Goal: Information Seeking & Learning: Learn about a topic

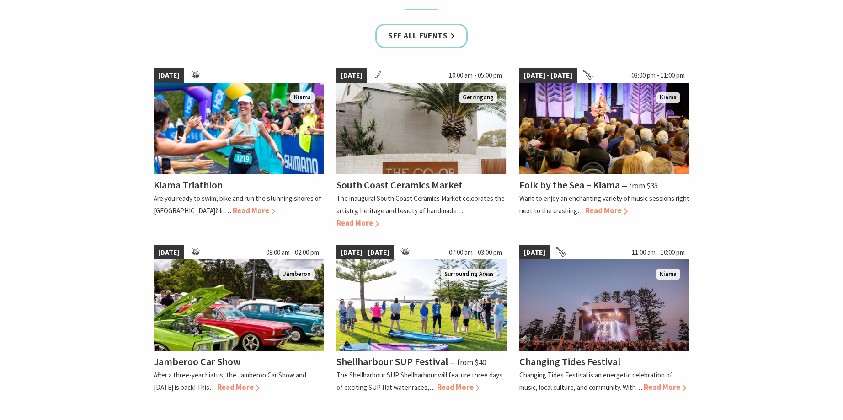
scroll to position [640, 0]
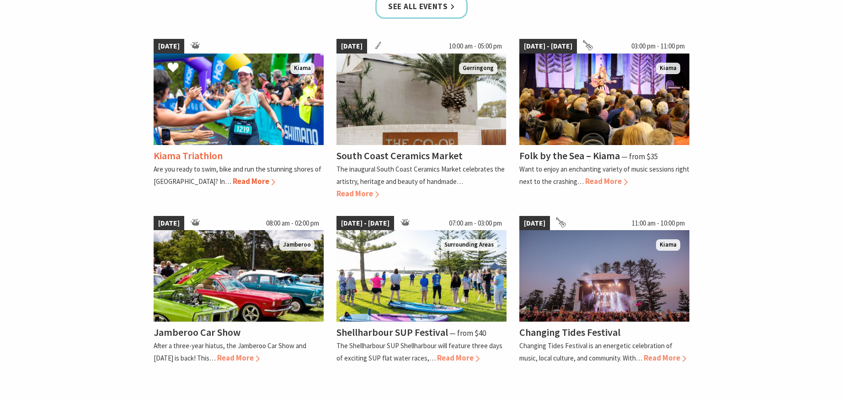
click at [233, 183] on span "Read More" at bounding box center [254, 181] width 42 height 10
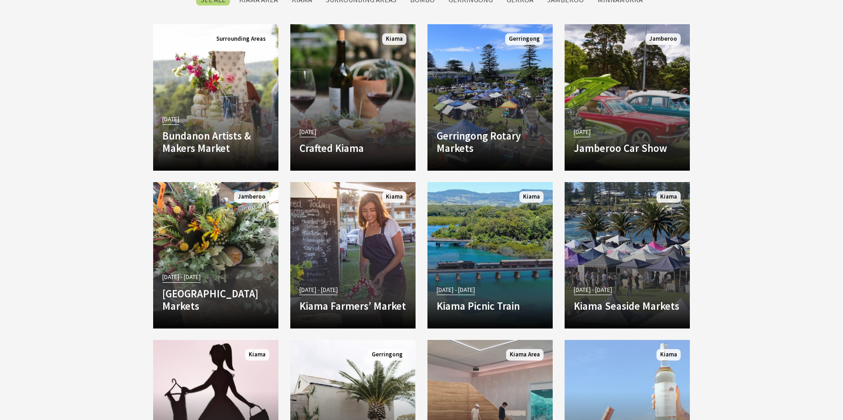
scroll to position [1684, 0]
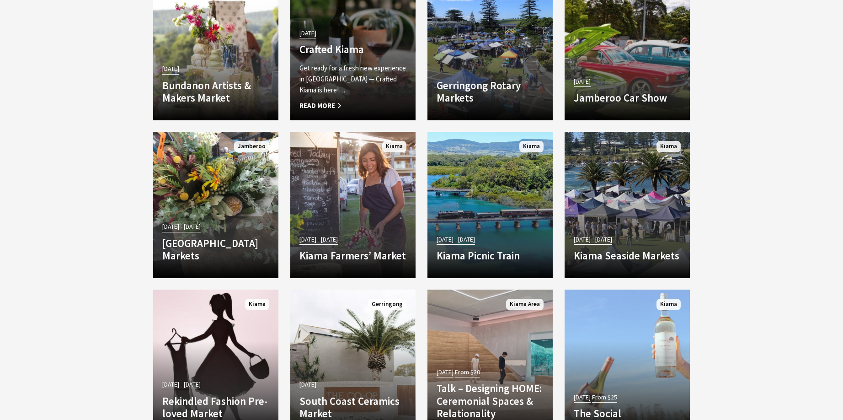
click at [329, 78] on p "Get ready for a fresh new experience in Kiama — Crafted Kiama is here!…" at bounding box center [352, 79] width 107 height 33
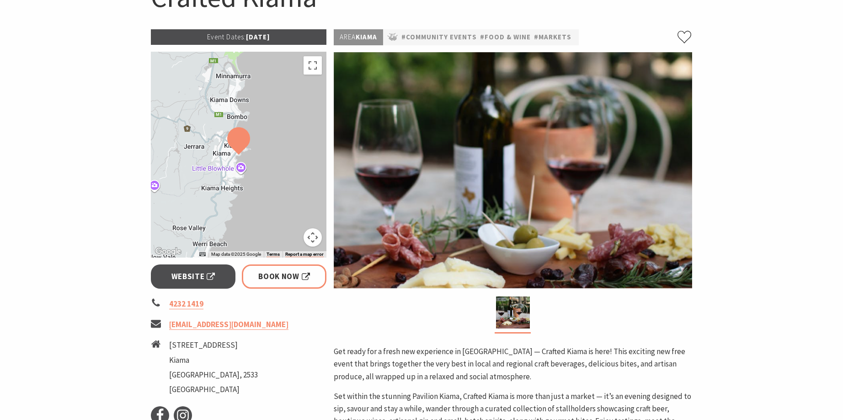
scroll to position [228, 0]
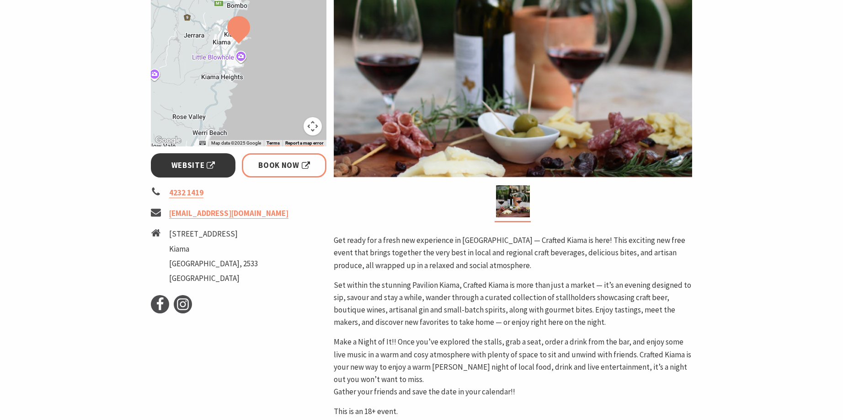
click at [192, 166] on span "Website" at bounding box center [193, 165] width 44 height 12
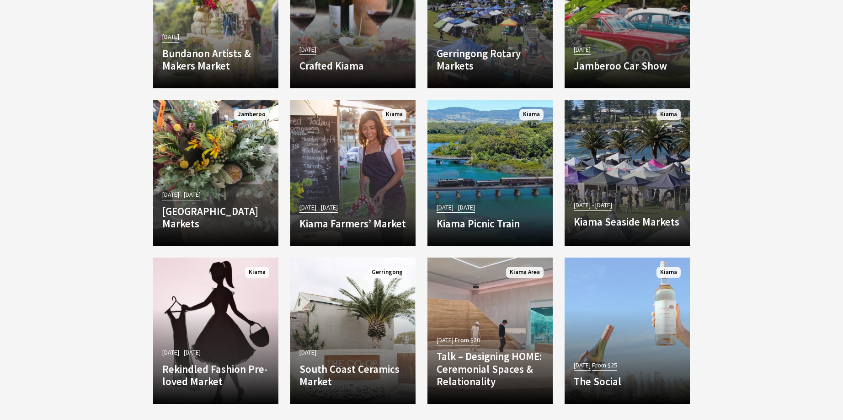
scroll to position [1715, 0]
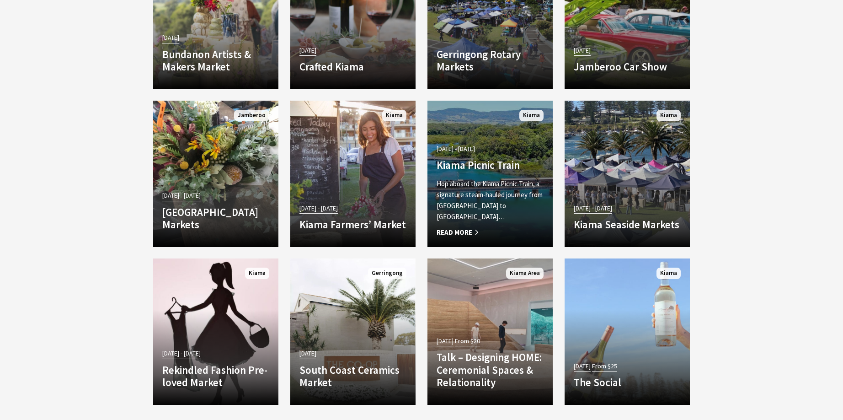
click at [456, 215] on p "Hop aboard the Kiama Picnic Train, a signature steam-hauled journey from [GEOGR…" at bounding box center [489, 200] width 107 height 44
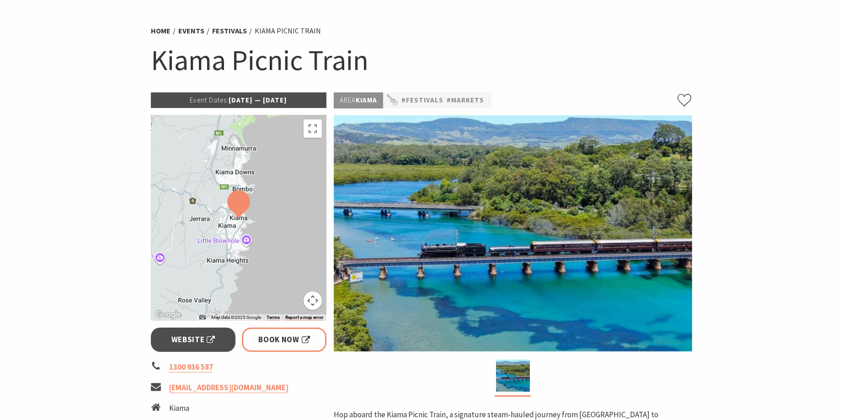
scroll to position [46, 0]
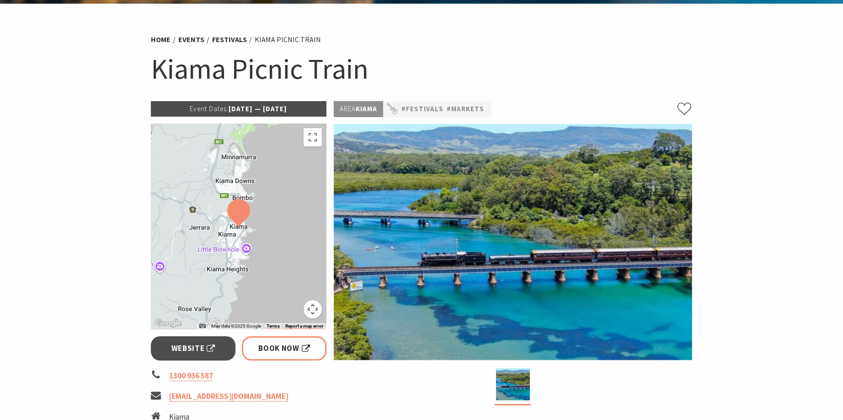
drag, startPoint x: 213, startPoint y: 109, endPoint x: 309, endPoint y: 111, distance: 96.4
click at [309, 111] on p "Event Dates: [DATE] — [DATE]" at bounding box center [238, 109] width 175 height 16
copy p "[DATE] — [DATE]"
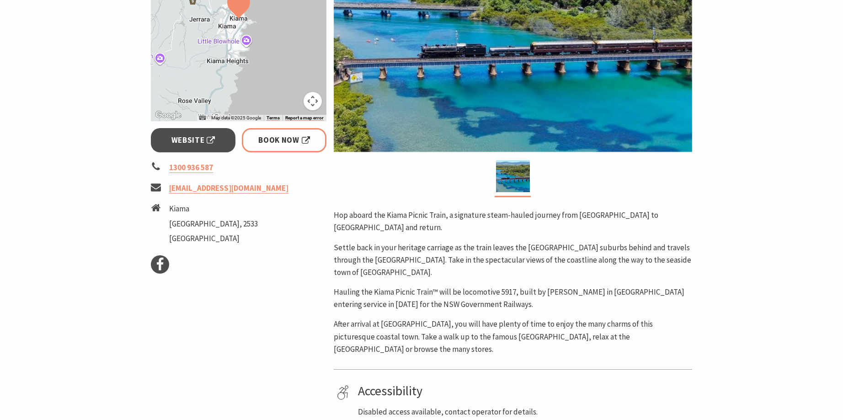
scroll to position [274, 0]
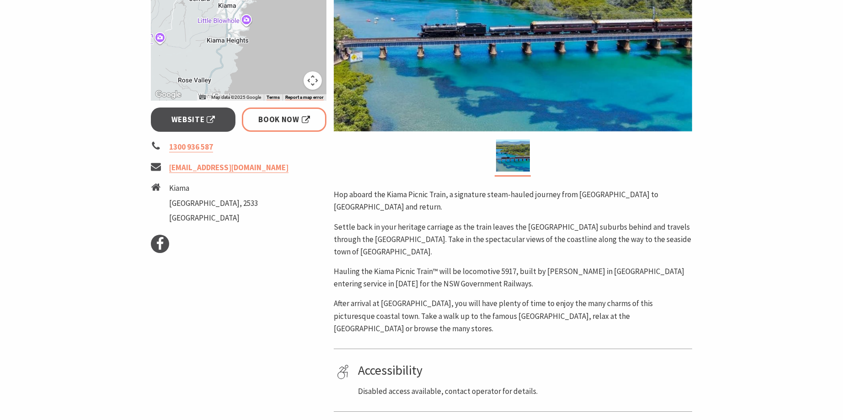
click at [331, 348] on div "Area [GEOGRAPHIC_DATA] #Festivals #Markets Hop aboard the Kiama Picnic Train, a…" at bounding box center [513, 185] width 366 height 624
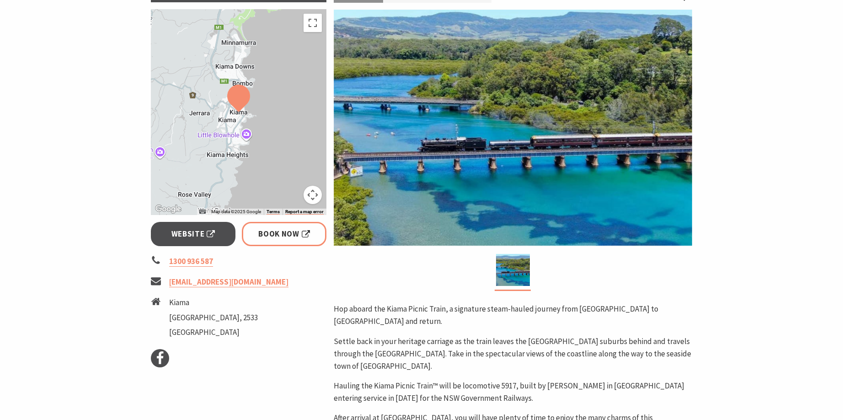
scroll to position [137, 0]
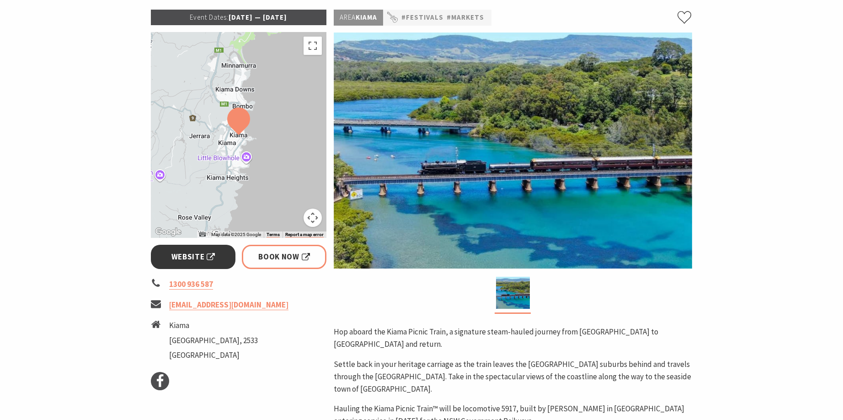
click at [202, 256] on span "Website" at bounding box center [193, 256] width 44 height 12
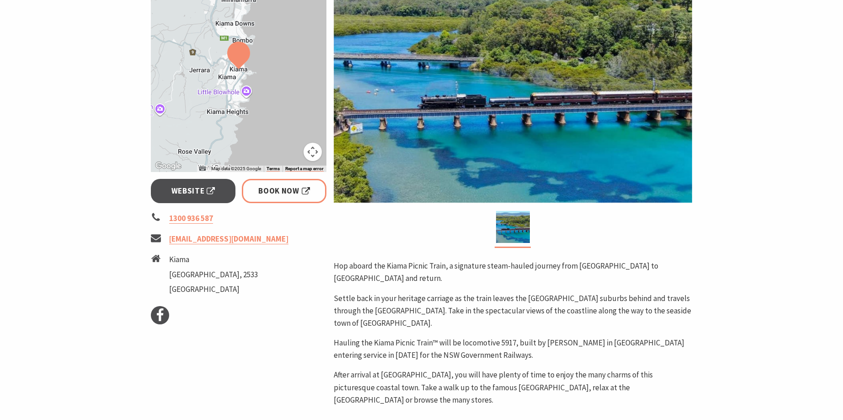
scroll to position [228, 0]
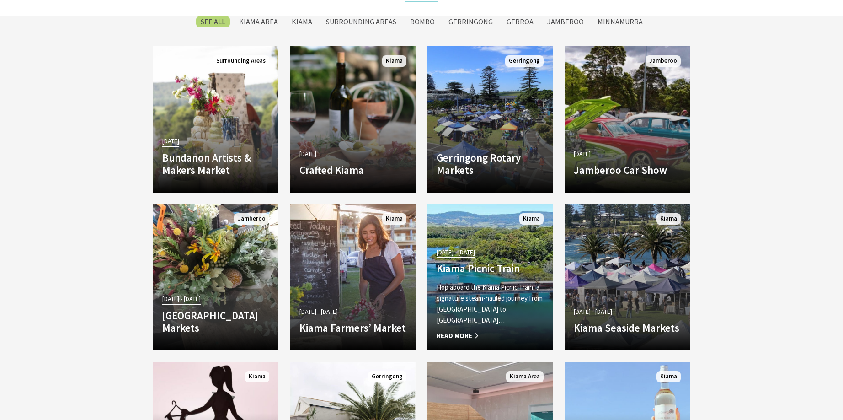
scroll to position [1609, 0]
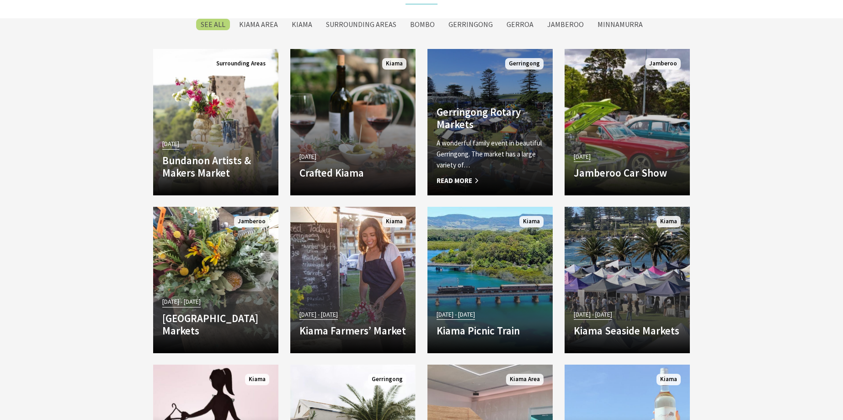
click at [465, 160] on p "A wonderful family event in beautiful Gerringong. The market has a large variet…" at bounding box center [489, 154] width 107 height 33
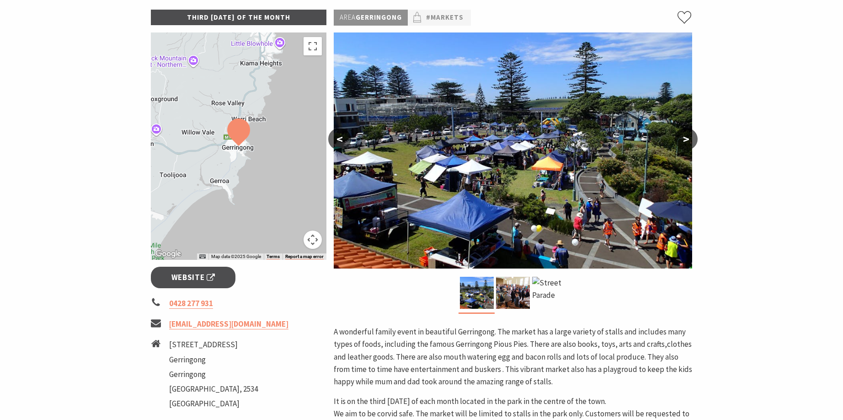
scroll to position [183, 0]
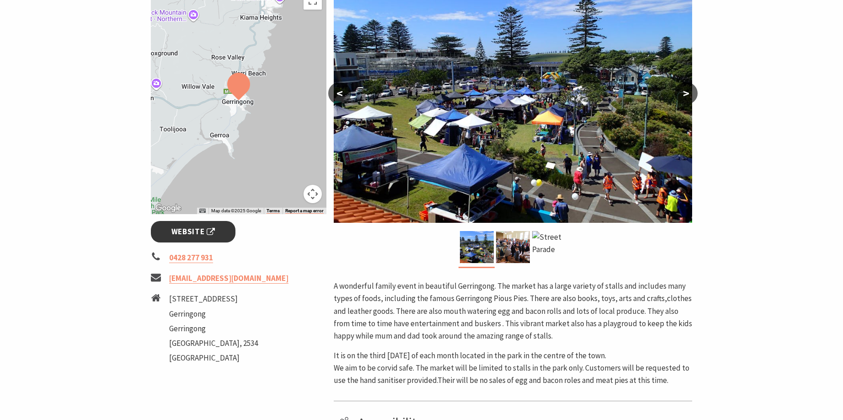
click at [168, 232] on link "Website" at bounding box center [193, 231] width 85 height 21
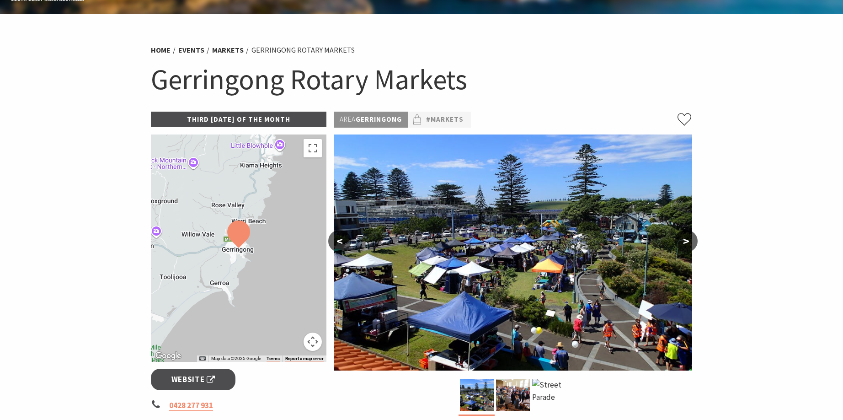
scroll to position [0, 0]
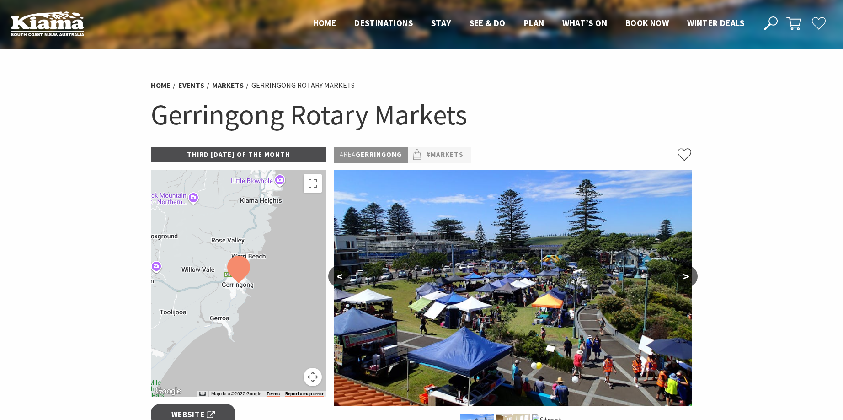
click at [825, 177] on section "Home Events Markets Gerringong Rotary Markets Gerringong Rotary Markets Third S…" at bounding box center [421, 402] width 843 height 707
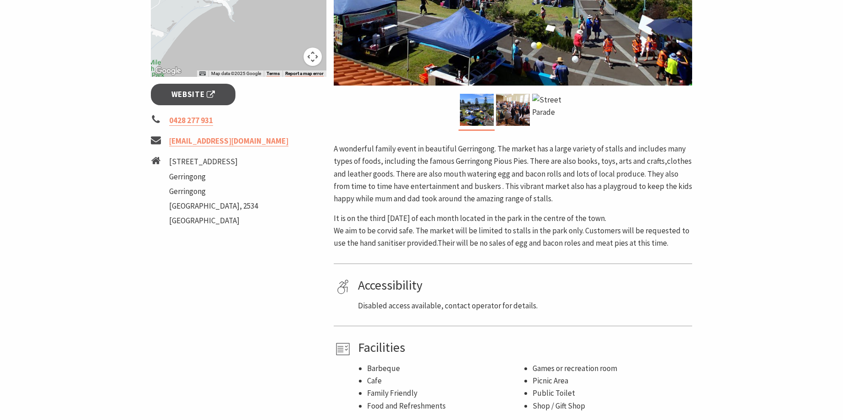
scroll to position [366, 0]
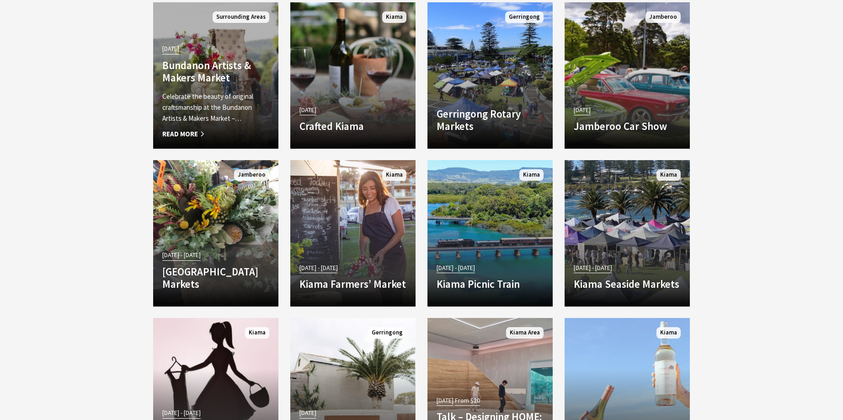
scroll to position [1701, 0]
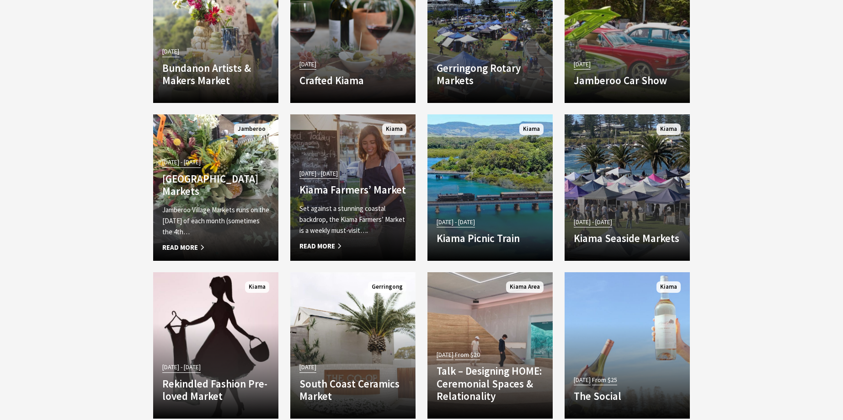
click at [357, 197] on div "14 May 25 - 01 Jul 26 Kiama Farmers’ Market Set against a stunning coastal back…" at bounding box center [352, 209] width 125 height 85
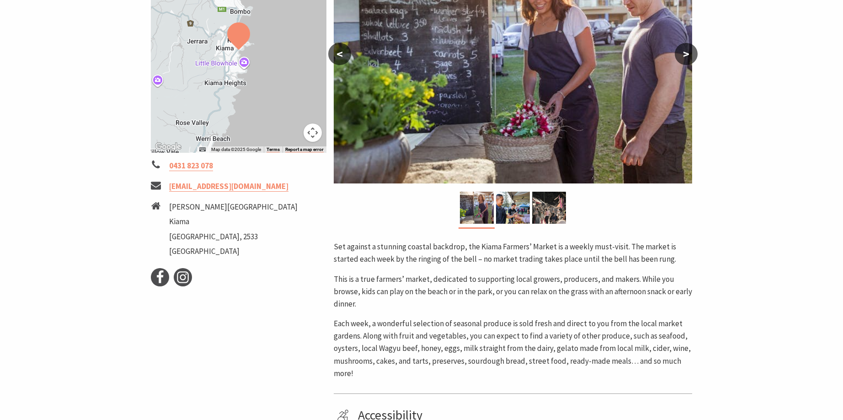
scroll to position [228, 0]
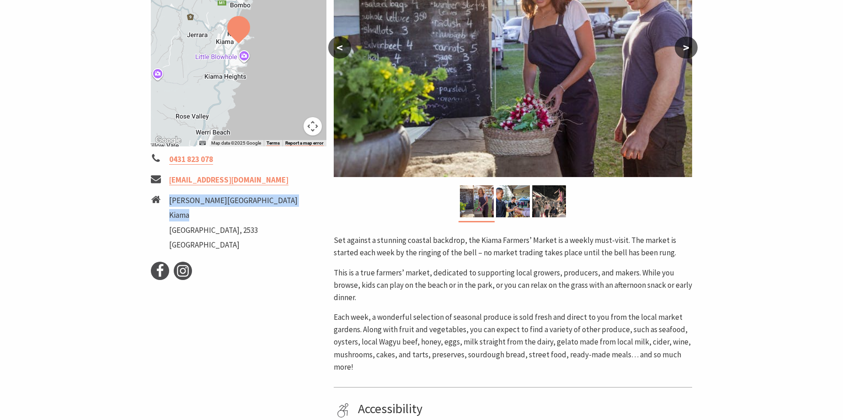
drag, startPoint x: 170, startPoint y: 201, endPoint x: 192, endPoint y: 212, distance: 25.3
click at [192, 212] on ul "Manning Street Kiama New South Wales, 2533 Australia" at bounding box center [233, 223] width 128 height 59
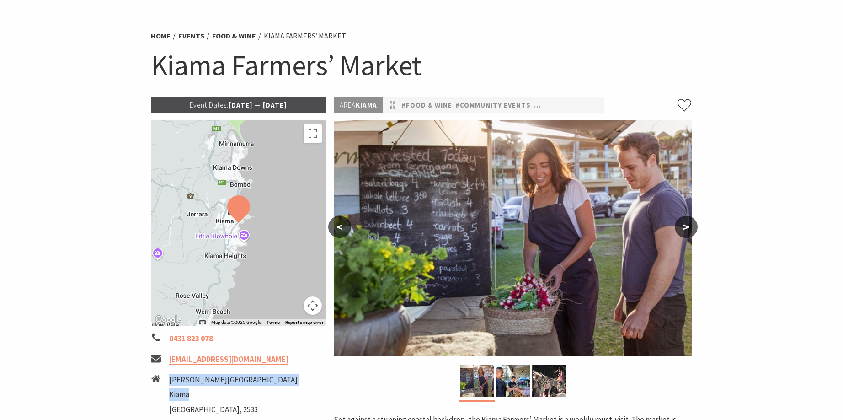
scroll to position [46, 0]
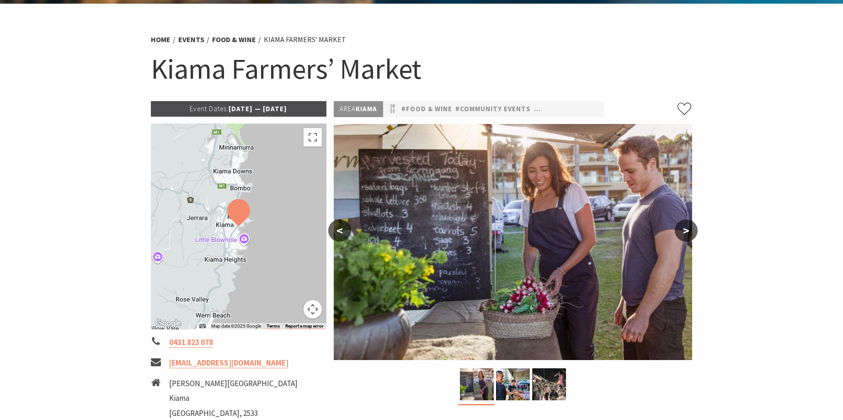
click at [331, 390] on div "Area Kiama #Food & Wine #Community Events #Family Friendly #Markets < > Set aga…" at bounding box center [513, 397] width 366 height 592
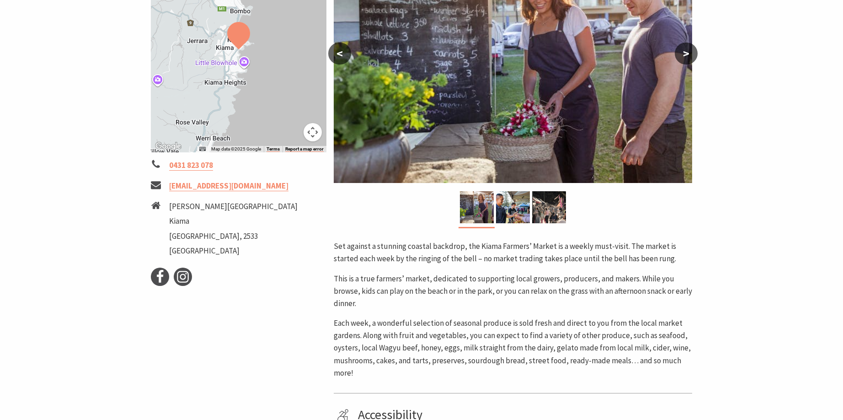
scroll to position [228, 0]
